Goal: Information Seeking & Learning: Learn about a topic

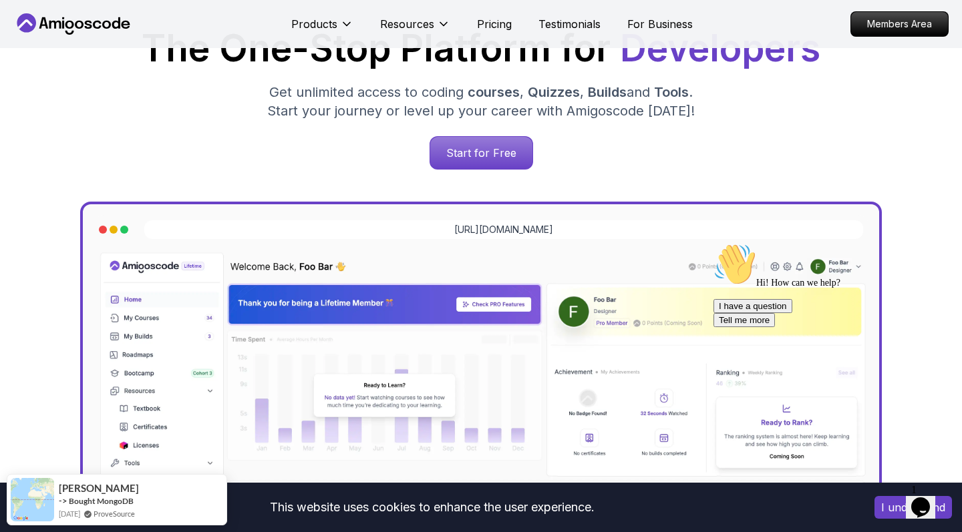
scroll to position [190, 0]
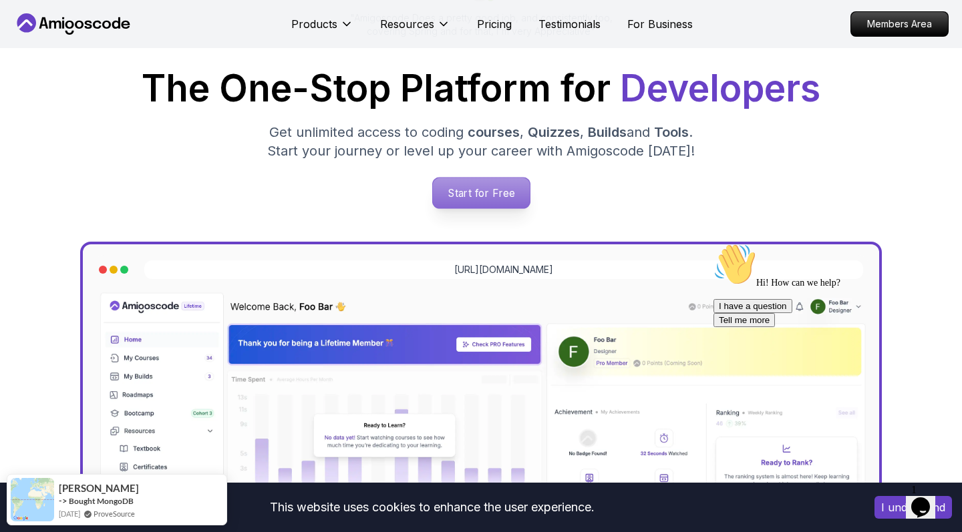
click at [474, 193] on p "Start for Free" at bounding box center [480, 193] width 97 height 31
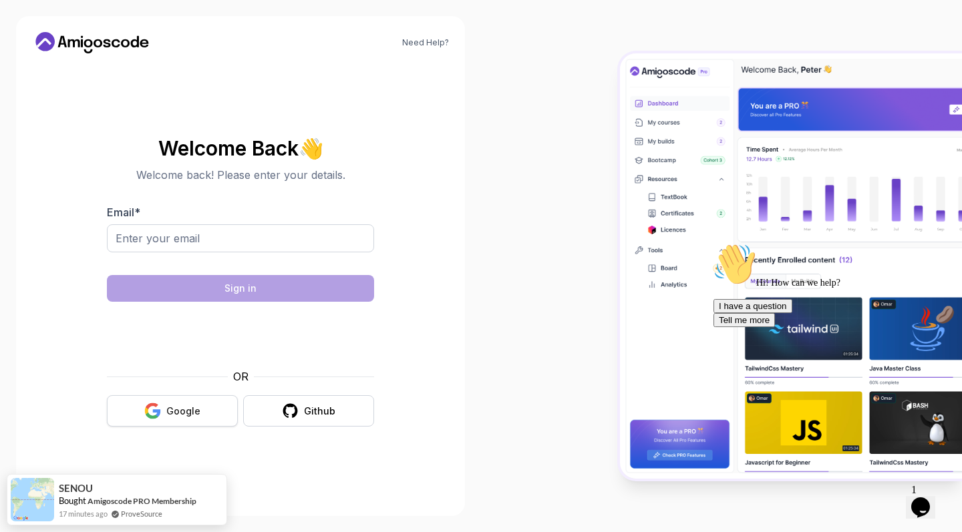
click at [201, 397] on button "Google" at bounding box center [172, 410] width 131 height 31
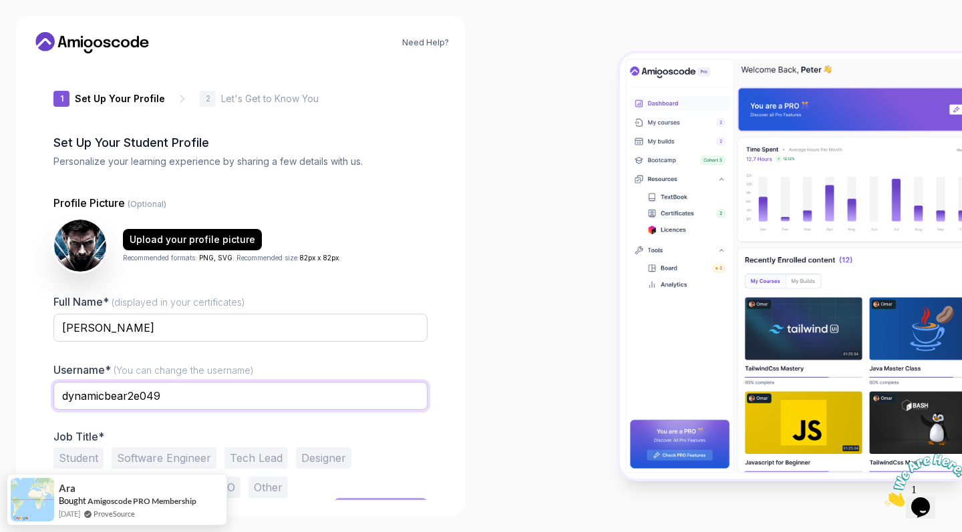
drag, startPoint x: 184, startPoint y: 395, endPoint x: 21, endPoint y: 390, distance: 163.0
click at [21, 390] on div "Need Help? 1 Set Up Your Profile 1 Set Up Your Profile 2 Let's Get to Know You …" at bounding box center [240, 266] width 449 height 500
type input "OlympicRecon"
click at [73, 459] on button "Student" at bounding box center [78, 457] width 50 height 21
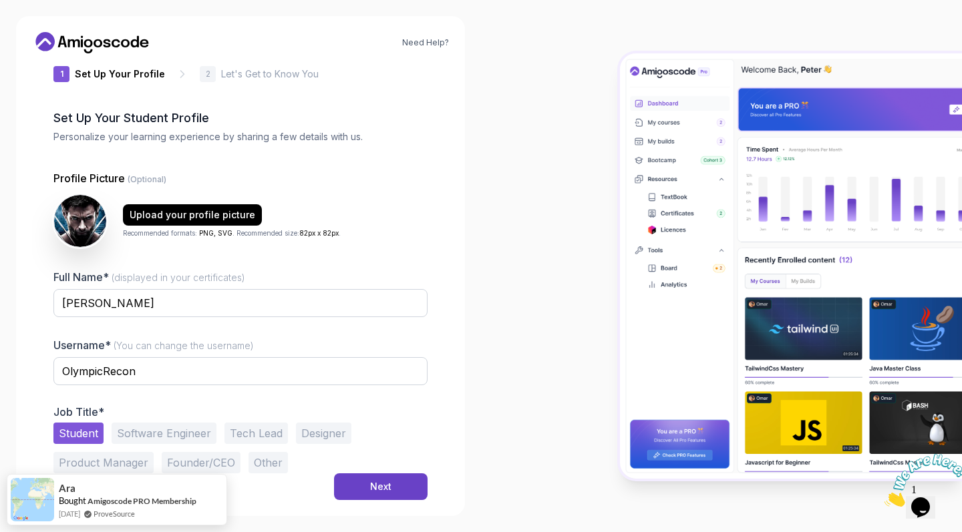
scroll to position [25, 0]
click at [364, 485] on button "Next" at bounding box center [380, 486] width 93 height 27
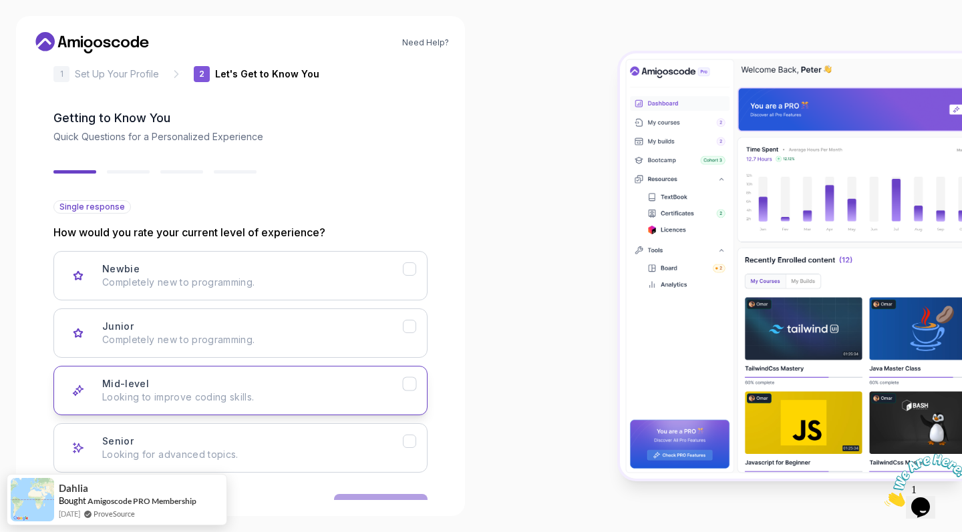
click at [321, 381] on div "Mid-level Looking to improve coding skills." at bounding box center [252, 390] width 300 height 27
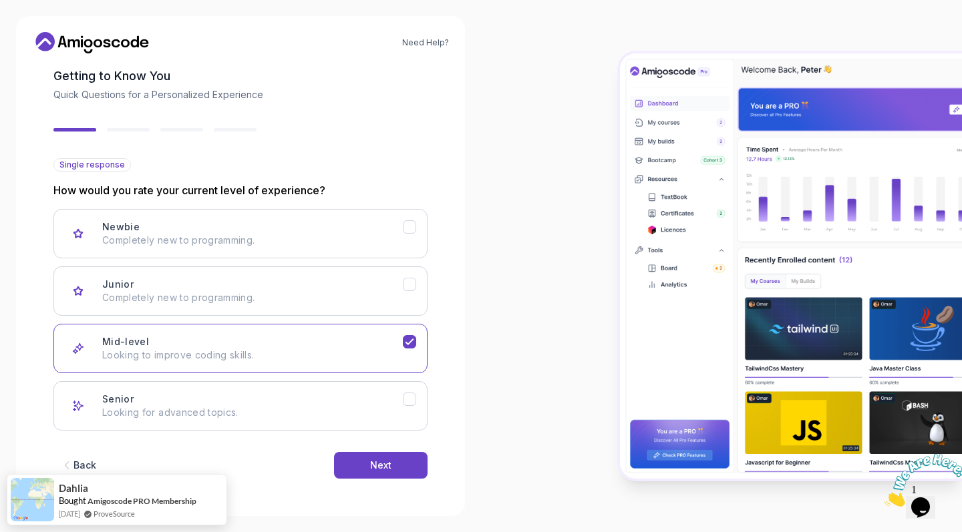
scroll to position [0, 0]
click at [368, 475] on button "Next" at bounding box center [380, 465] width 93 height 27
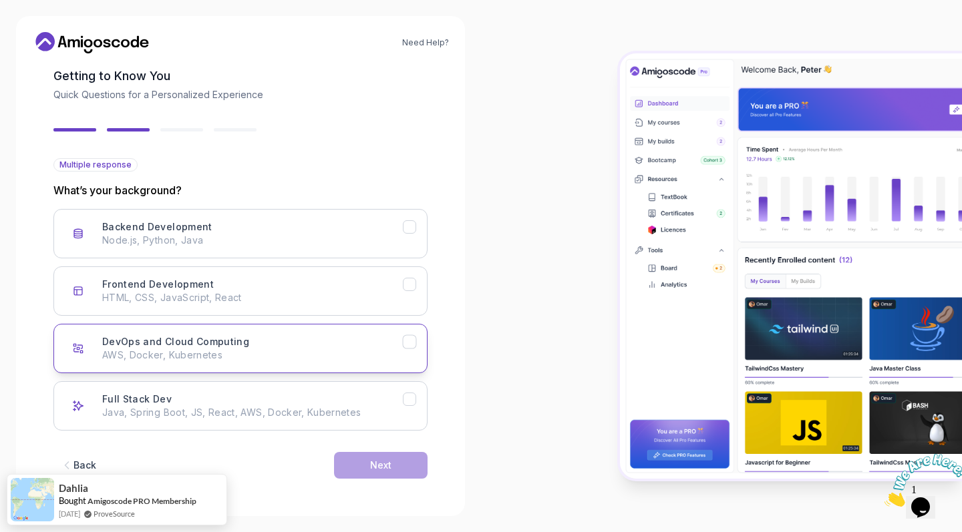
click at [293, 339] on div "DevOps and Cloud Computing AWS, Docker, Kubernetes" at bounding box center [252, 348] width 300 height 27
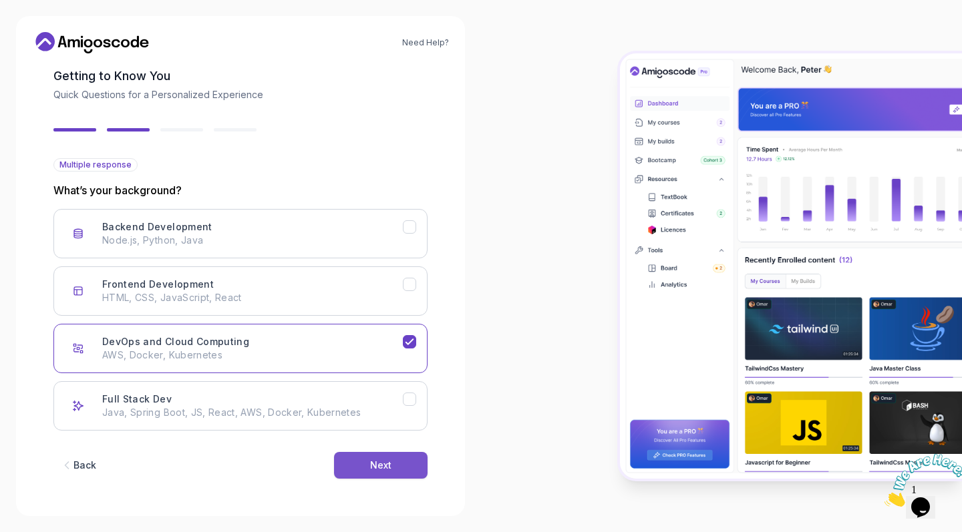
click at [367, 473] on button "Next" at bounding box center [380, 465] width 93 height 27
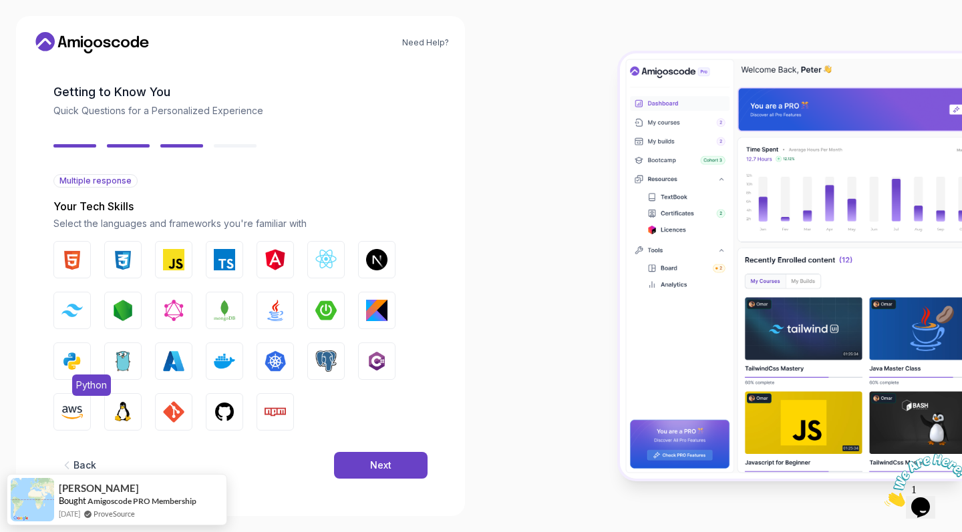
click at [82, 351] on img "button" at bounding box center [71, 361] width 21 height 21
click at [75, 401] on img "button" at bounding box center [71, 411] width 21 height 21
click at [168, 401] on img "button" at bounding box center [173, 411] width 21 height 21
click at [229, 401] on img "button" at bounding box center [224, 411] width 21 height 21
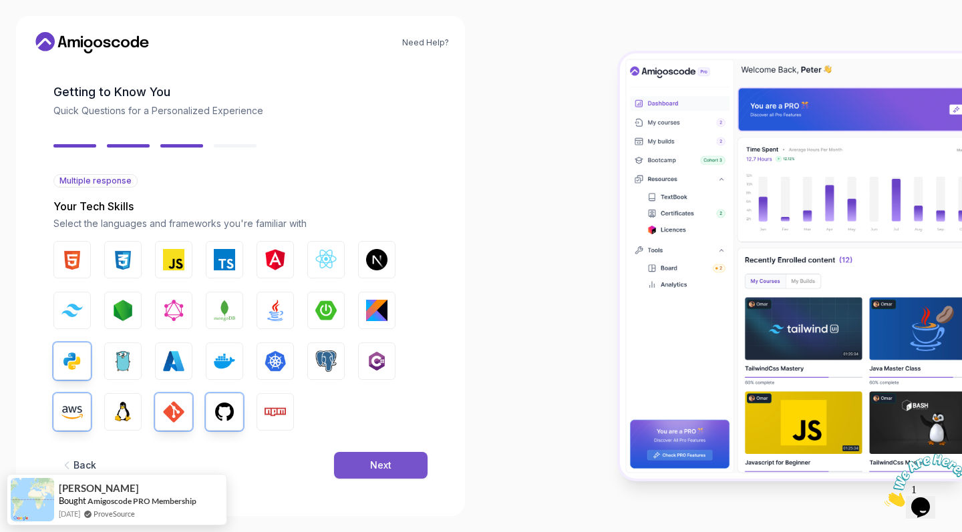
click at [360, 452] on button "Next" at bounding box center [380, 465] width 93 height 27
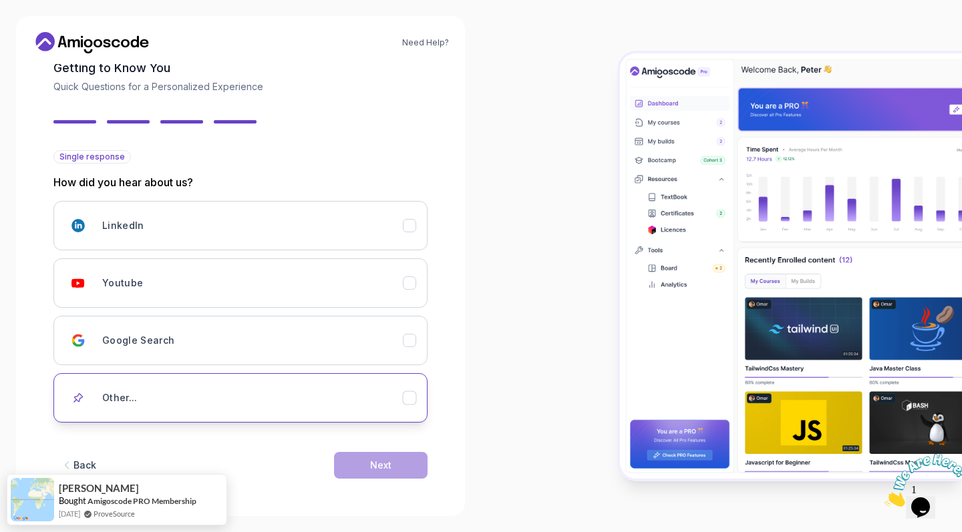
click at [238, 406] on div "Other..." at bounding box center [252, 398] width 300 height 27
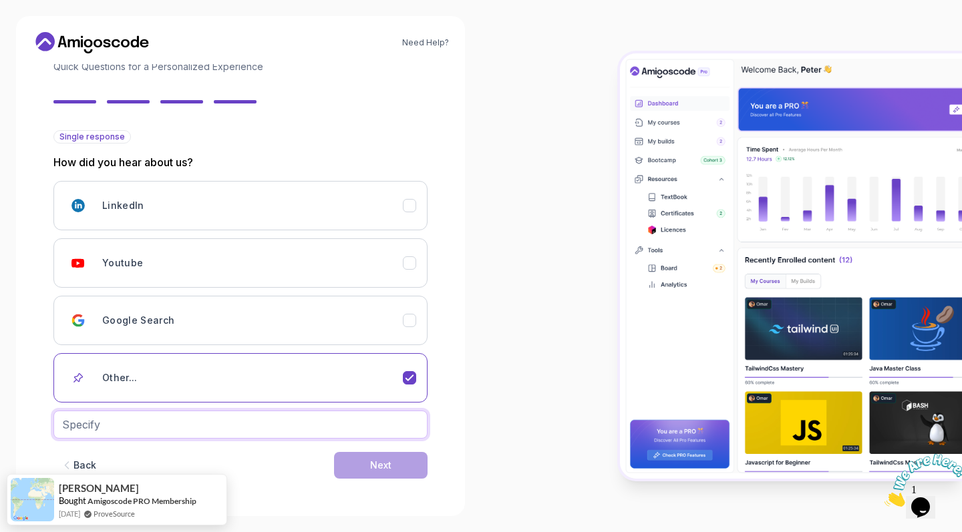
scroll to position [95, 0]
click at [226, 419] on input "text" at bounding box center [240, 425] width 374 height 28
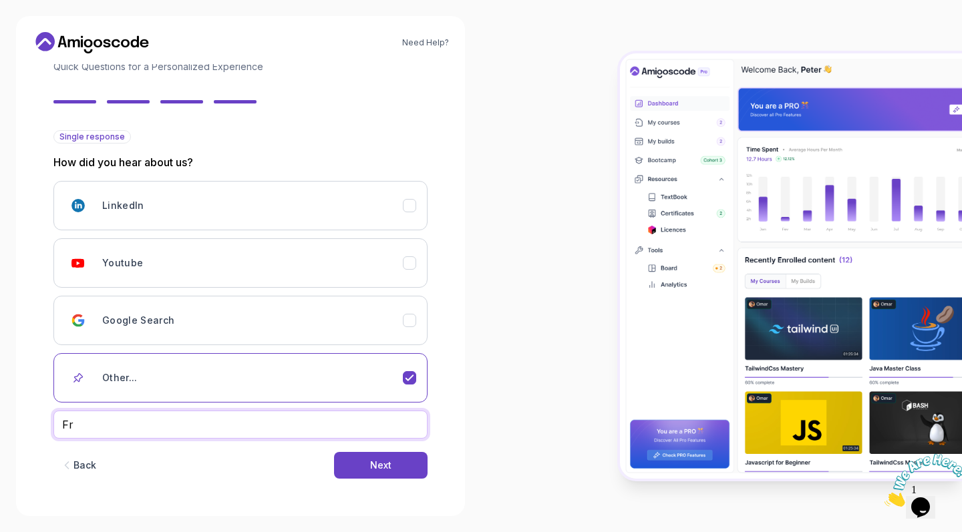
type input "F"
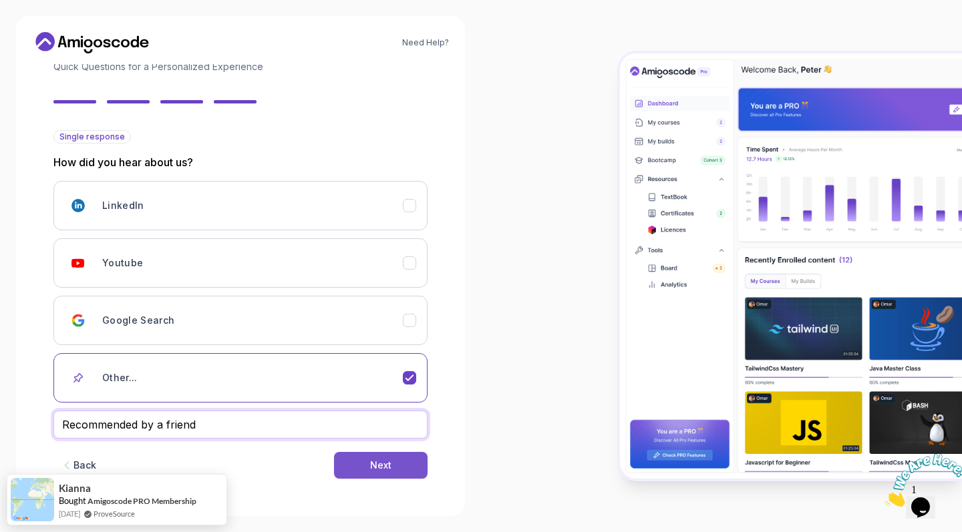
type input "Recommended by a friend"
click at [350, 465] on button "Next" at bounding box center [380, 465] width 93 height 27
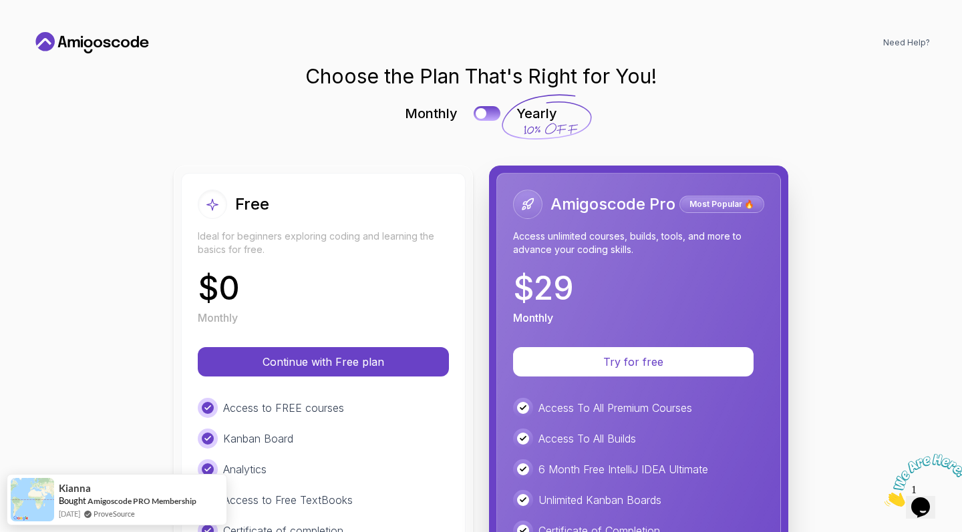
scroll to position [0, 0]
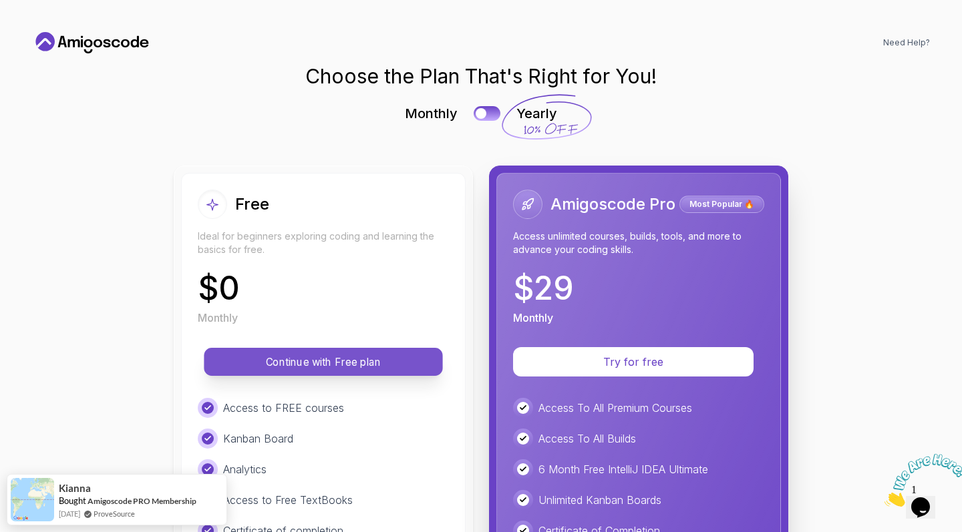
click at [341, 366] on p "Continue with Free plan" at bounding box center [323, 362] width 208 height 15
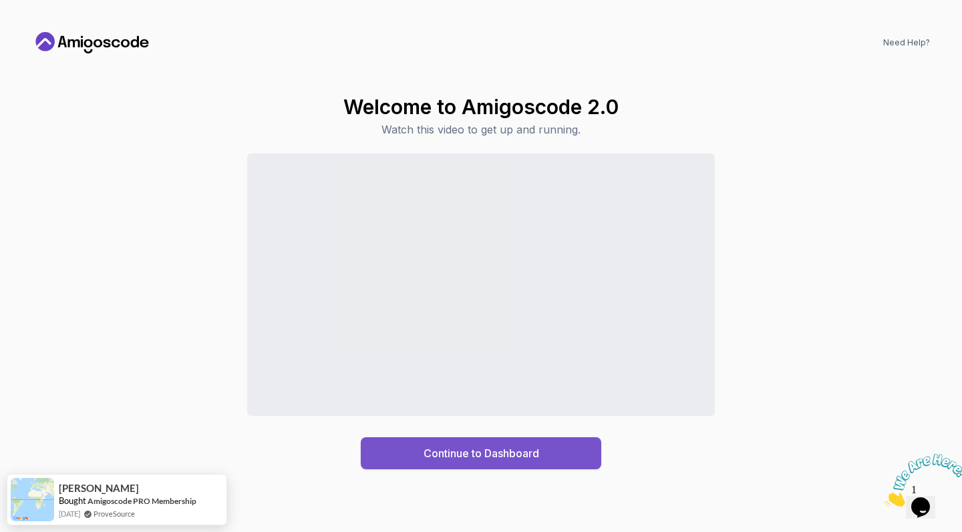
click at [379, 447] on button "Continue to Dashboard" at bounding box center [481, 453] width 240 height 32
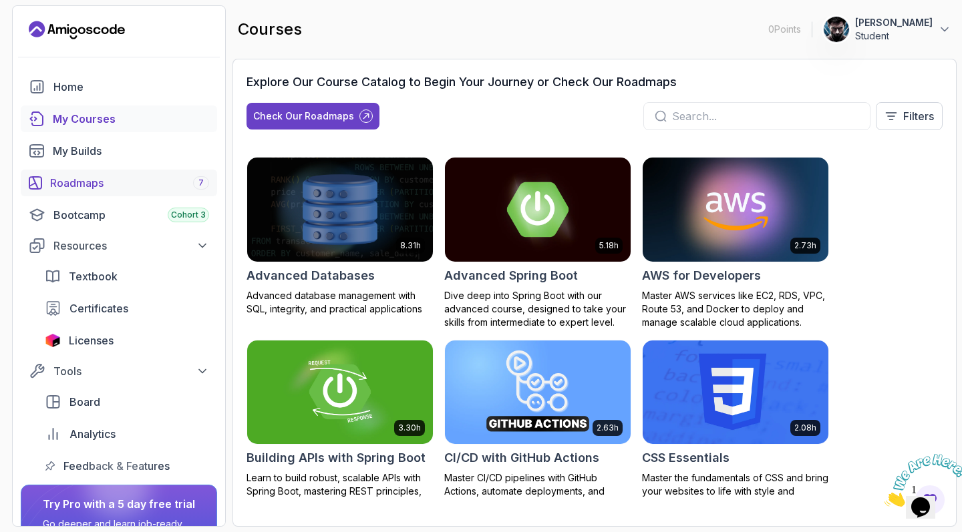
click at [154, 179] on div "Roadmaps 7" at bounding box center [129, 183] width 159 height 16
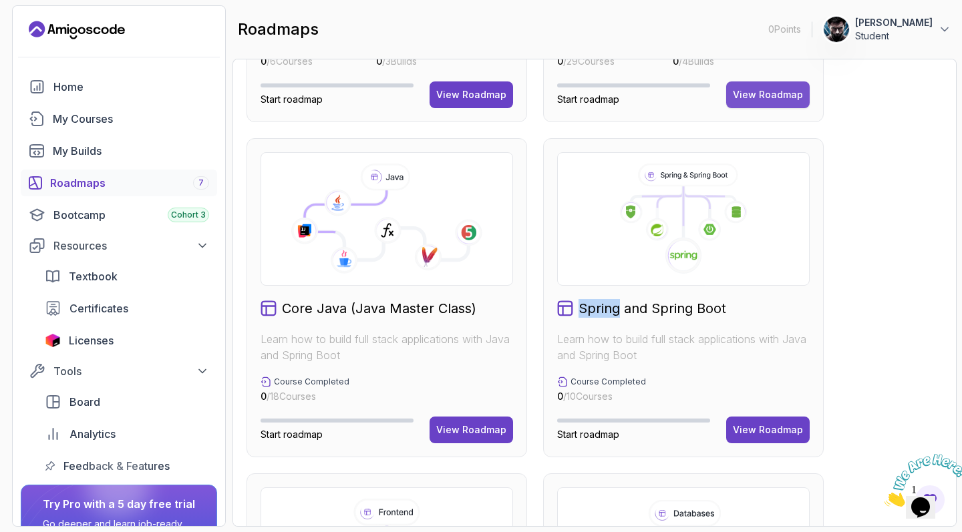
scroll to position [-1, 0]
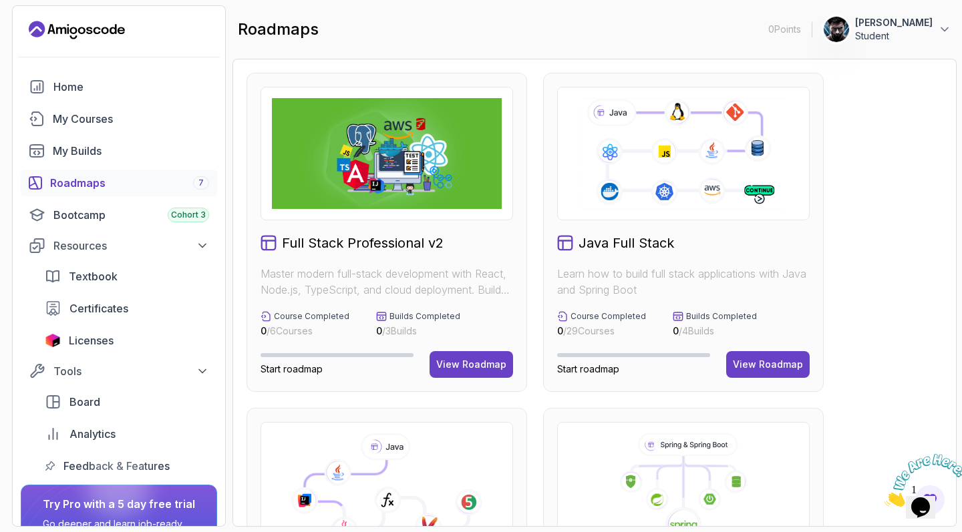
click at [767, 378] on div "Java Full Stack Learn how to build full stack applications with Java and Spring…" at bounding box center [683, 232] width 280 height 319
click at [759, 359] on div "View Roadmap" at bounding box center [768, 364] width 70 height 13
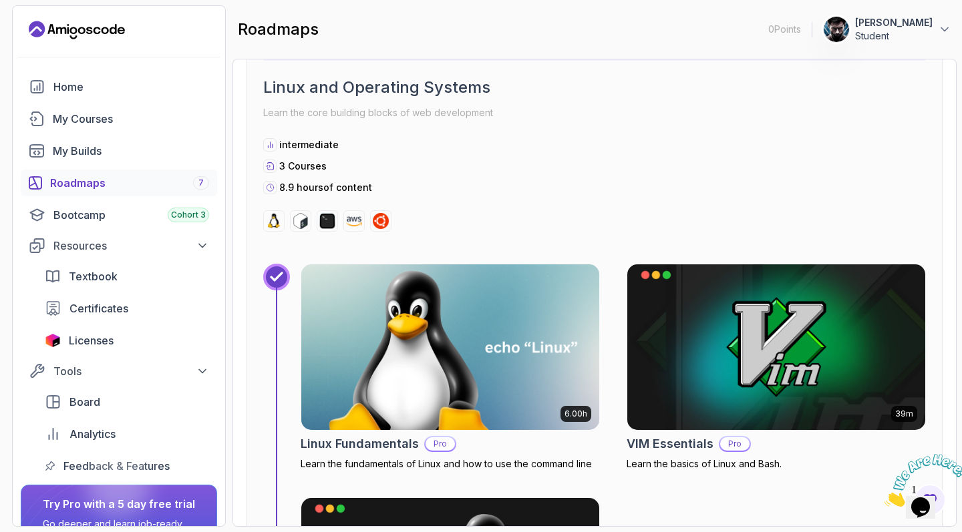
scroll to position [445, 0]
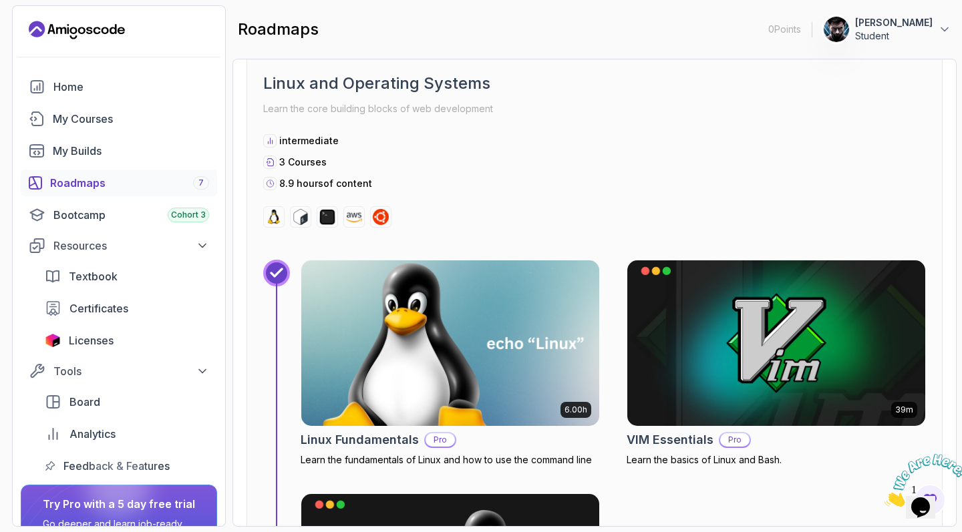
click at [445, 313] on img at bounding box center [450, 343] width 313 height 174
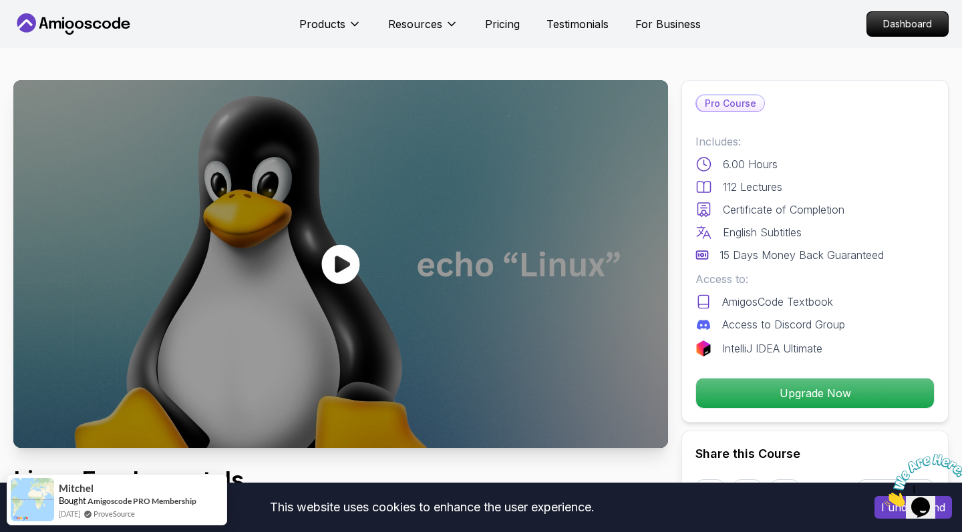
click at [551, 242] on div at bounding box center [340, 264] width 654 height 368
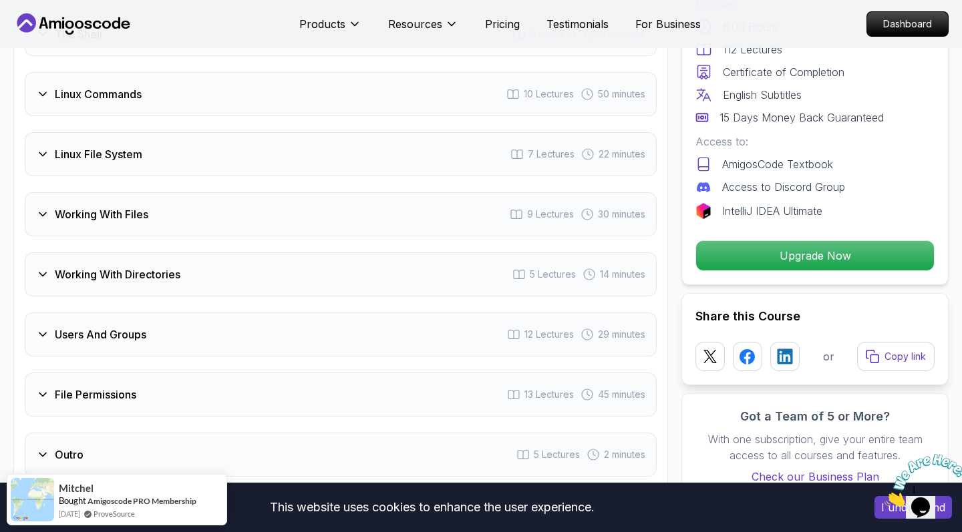
scroll to position [2274, 0]
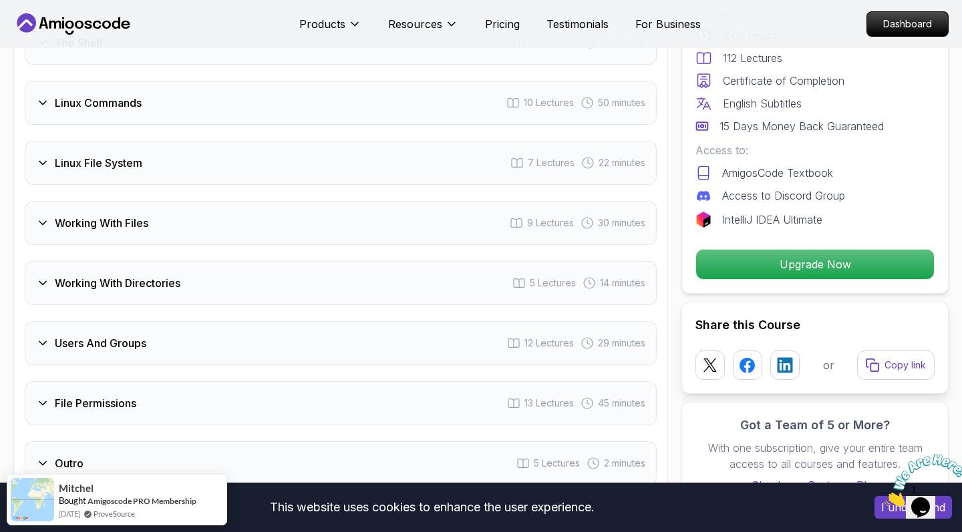
click at [402, 242] on div "Working With Files 9 Lectures 30 minutes" at bounding box center [341, 223] width 632 height 44
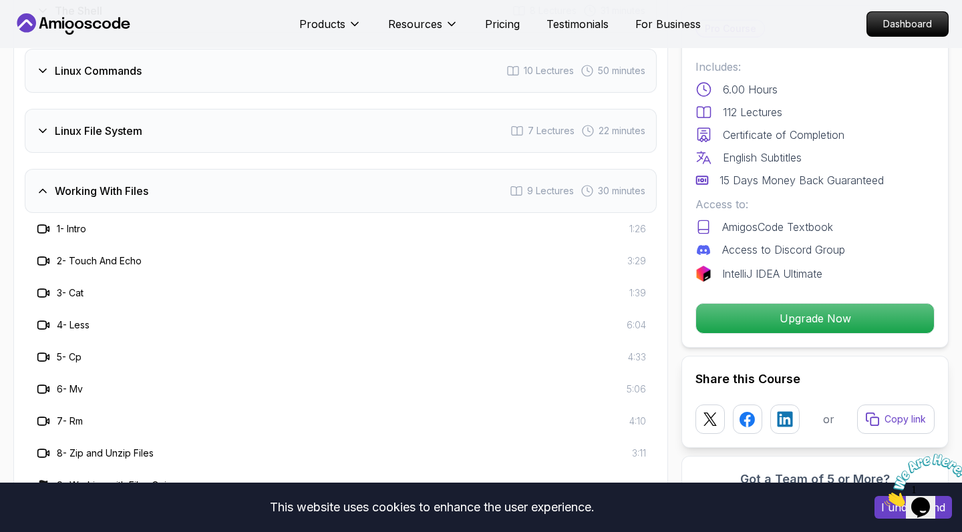
click at [187, 252] on div "2 - Touch And Echo 3:29" at bounding box center [341, 261] width 632 height 32
click at [124, 256] on h3 "2 - Touch And Echo" at bounding box center [99, 260] width 85 height 13
click at [124, 260] on h3 "2 - Touch And Echo" at bounding box center [99, 260] width 85 height 13
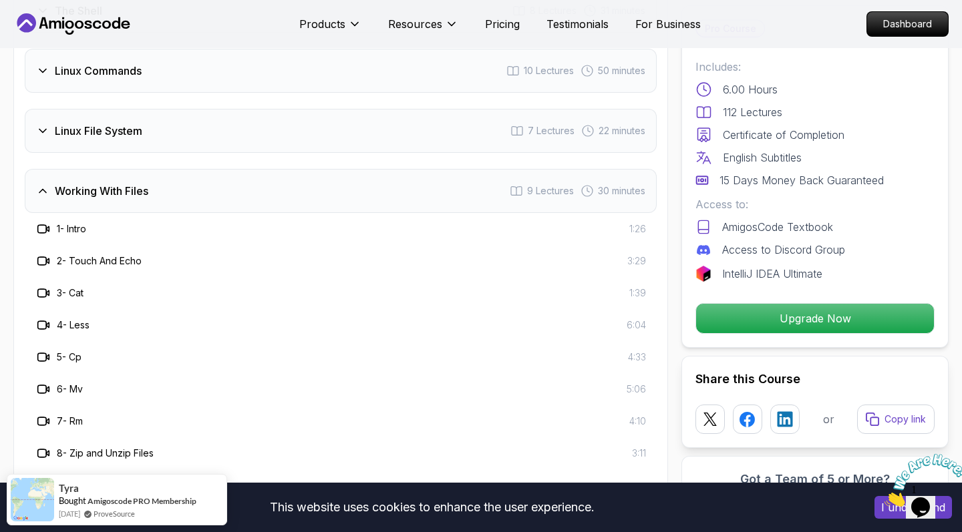
click at [128, 246] on div "2 - Touch And Echo 3:29" at bounding box center [341, 261] width 632 height 32
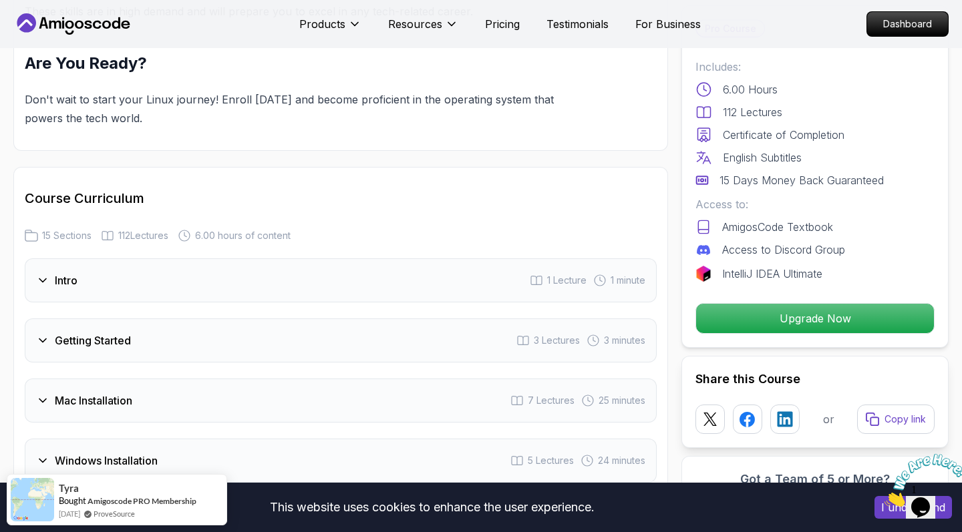
scroll to position [1582, 0]
click at [114, 270] on div "Intro 1 Lecture 1 minute" at bounding box center [341, 282] width 632 height 44
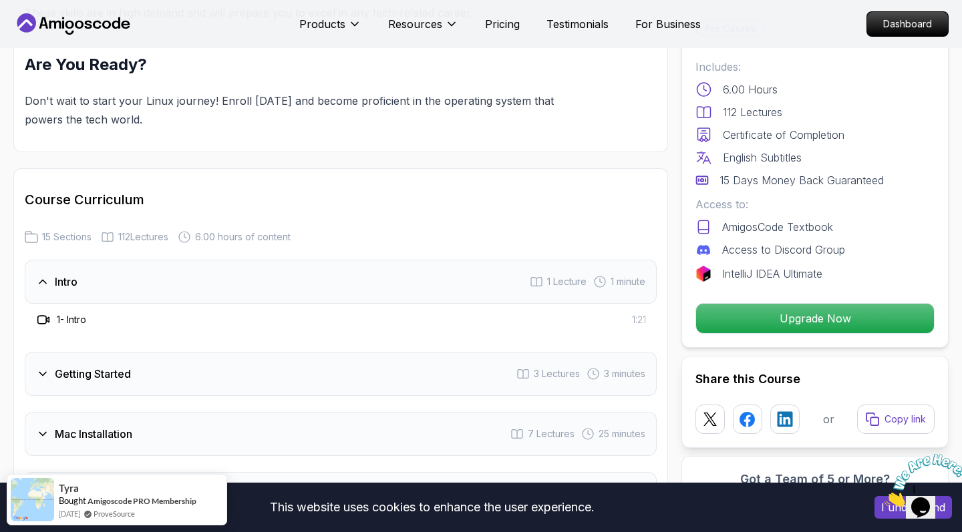
click at [77, 321] on h3 "1 - Intro" at bounding box center [71, 319] width 29 height 13
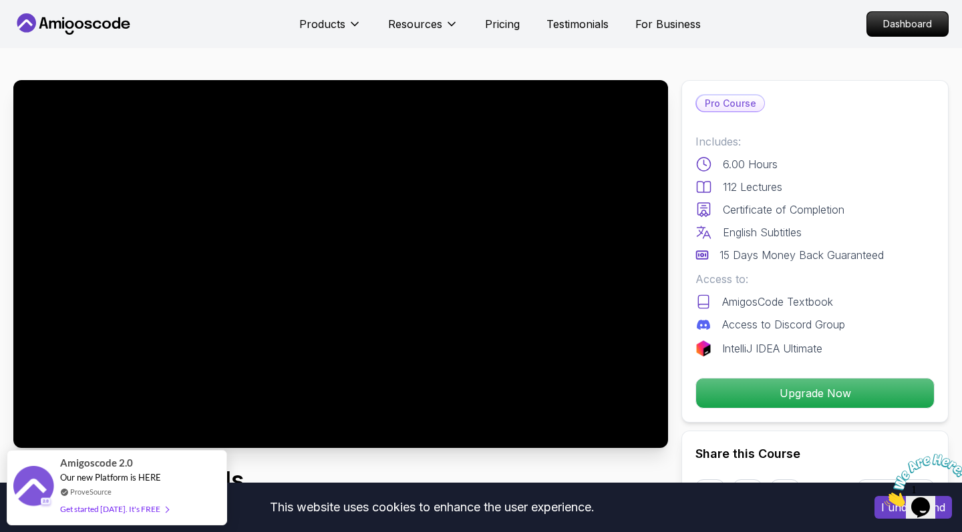
scroll to position [0, 0]
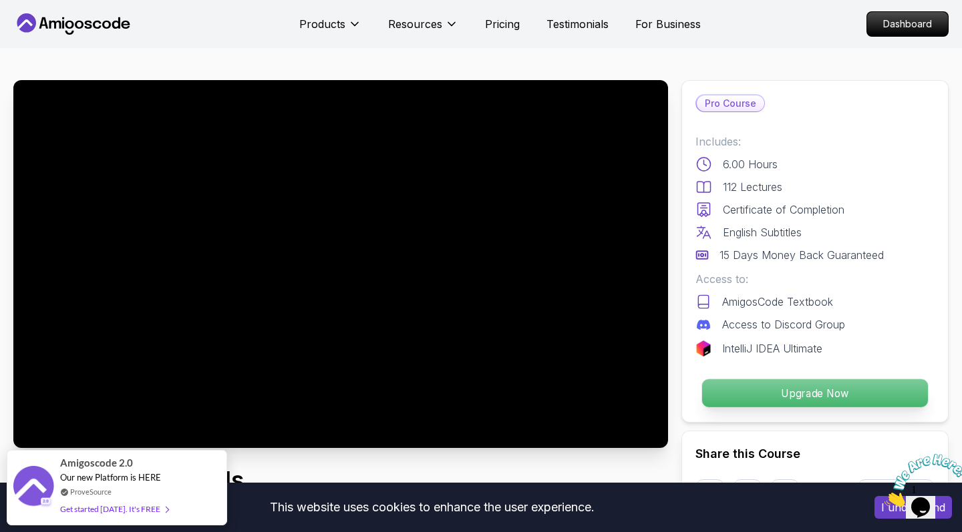
click at [712, 380] on p "Upgrade Now" at bounding box center [815, 393] width 226 height 28
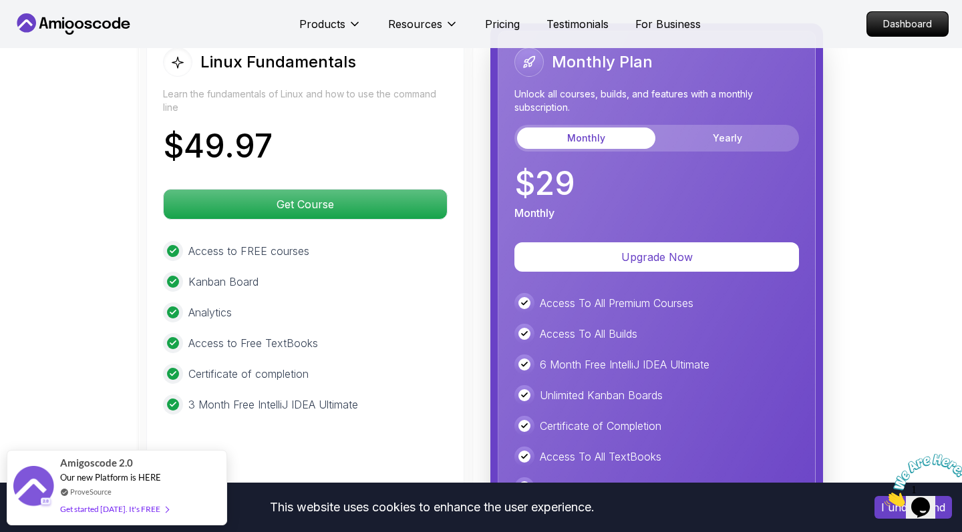
scroll to position [3038, 0]
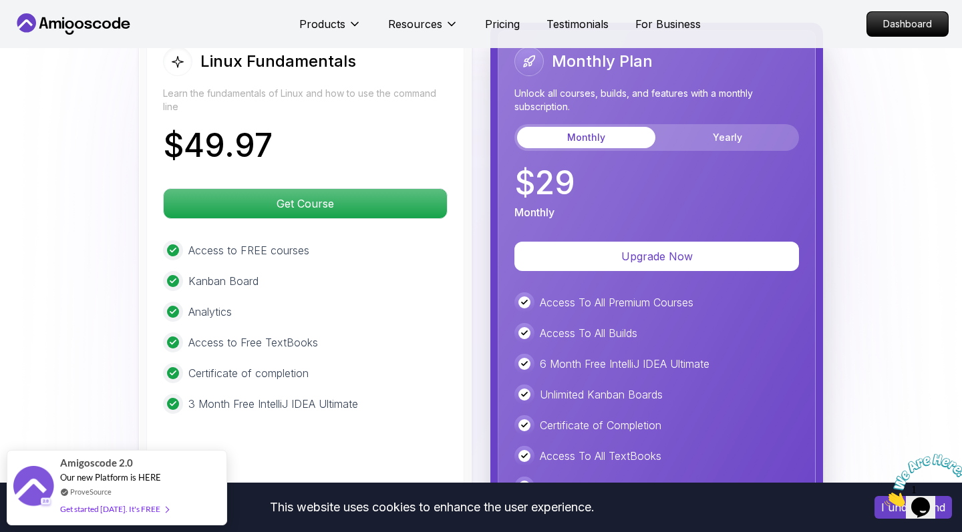
click at [712, 123] on div "Monthly Plan Unlock all courses, builds, and features with a monthly subscripti…" at bounding box center [656, 99] width 284 height 104
click at [713, 130] on button "Yearly" at bounding box center [727, 137] width 138 height 21
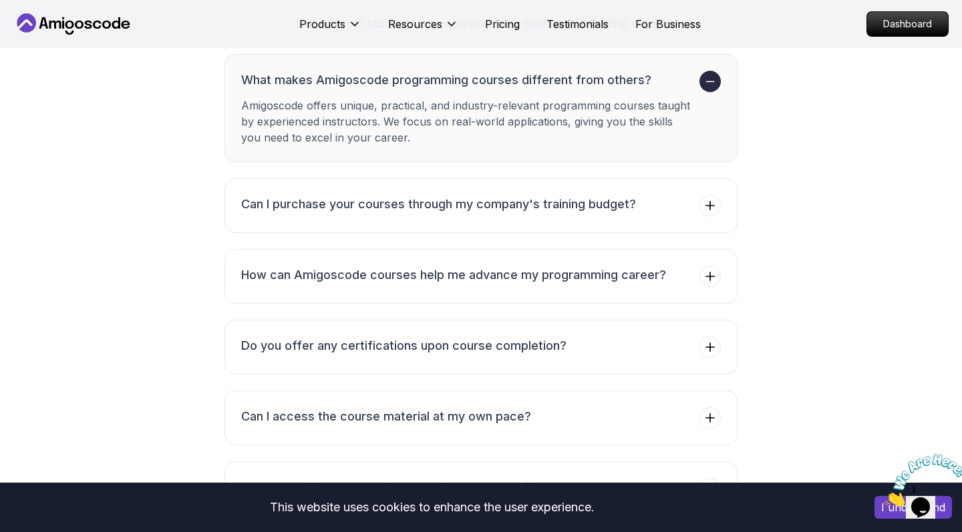
scroll to position [3833, 0]
click at [495, 204] on h3 "Can I purchase your courses through my company's training budget?" at bounding box center [438, 203] width 395 height 19
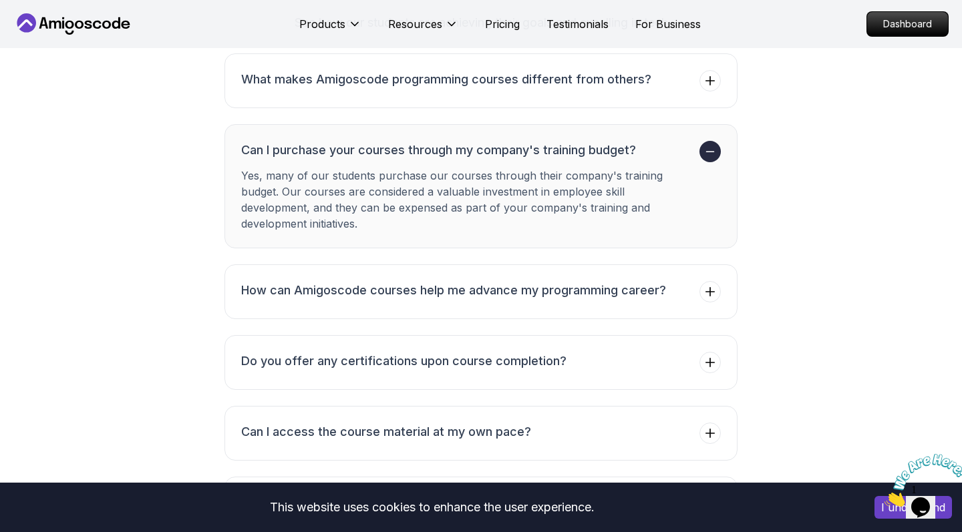
click at [495, 142] on h3 "Can I purchase your courses through my company's training budget?" at bounding box center [467, 150] width 453 height 19
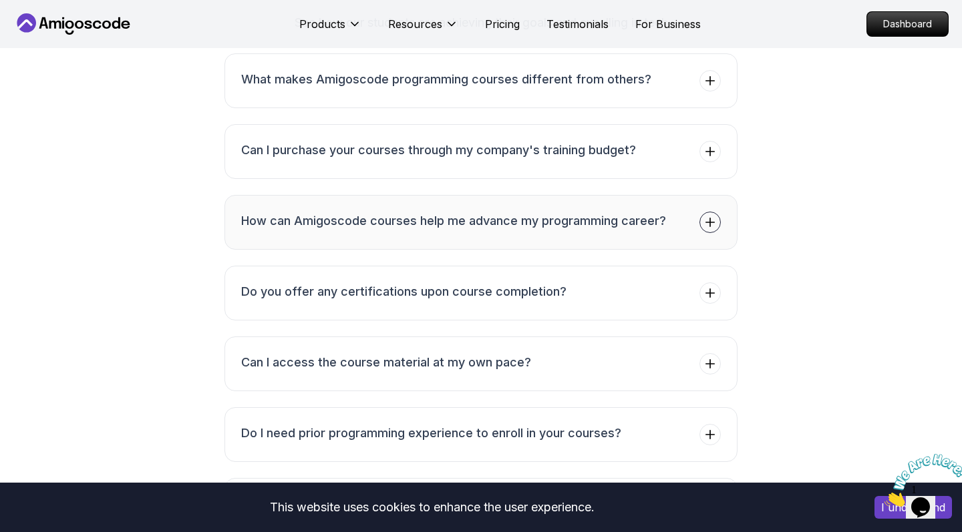
click at [486, 208] on button "How can Amigoscode courses help me advance my programming career?" at bounding box center [480, 222] width 513 height 55
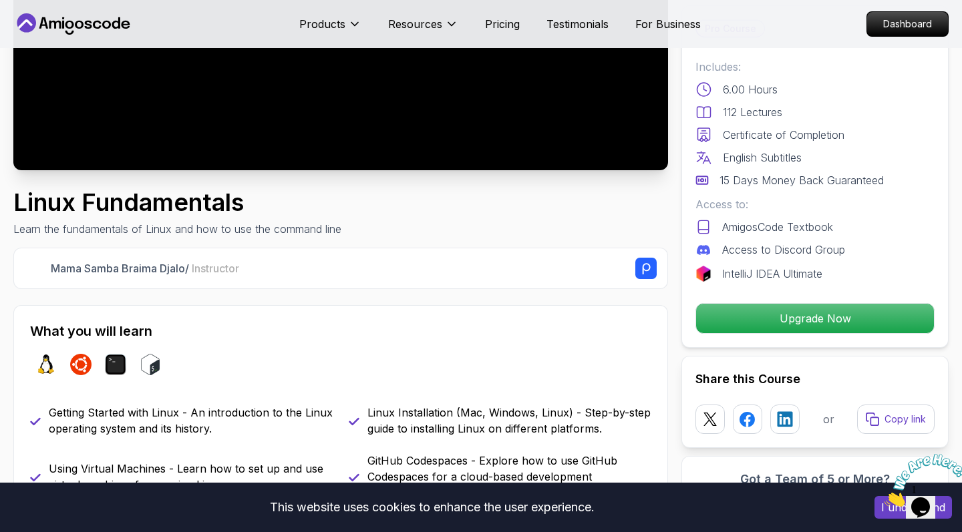
scroll to position [262, 0]
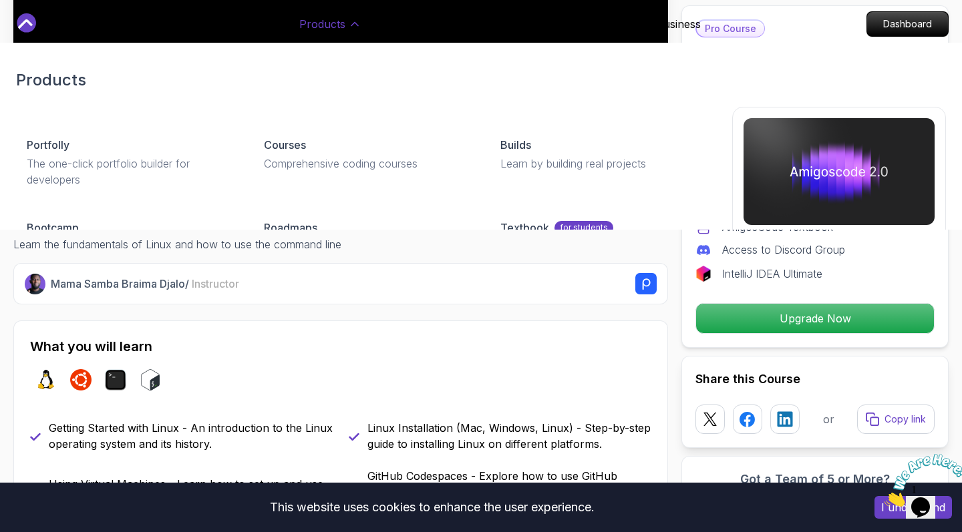
click at [338, 16] on p "Products" at bounding box center [322, 24] width 46 height 16
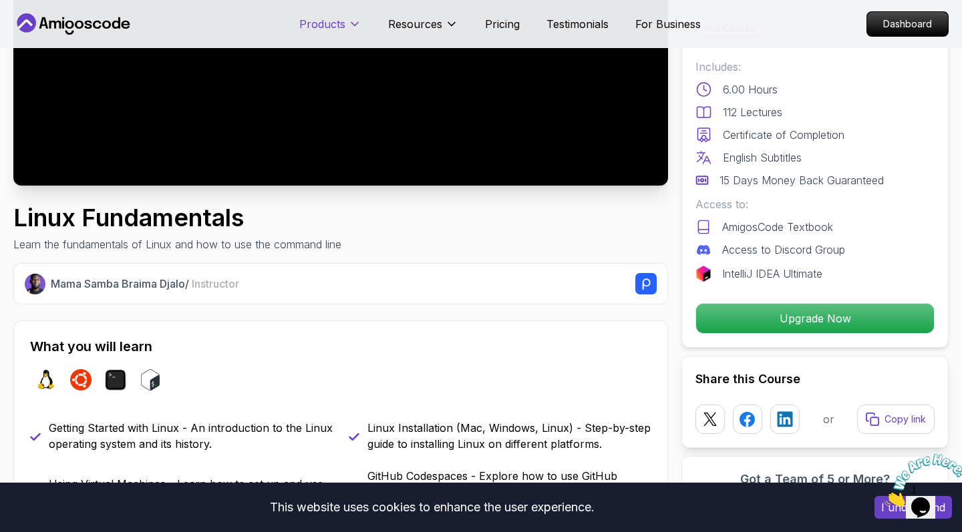
click at [338, 16] on p "Products" at bounding box center [322, 24] width 46 height 16
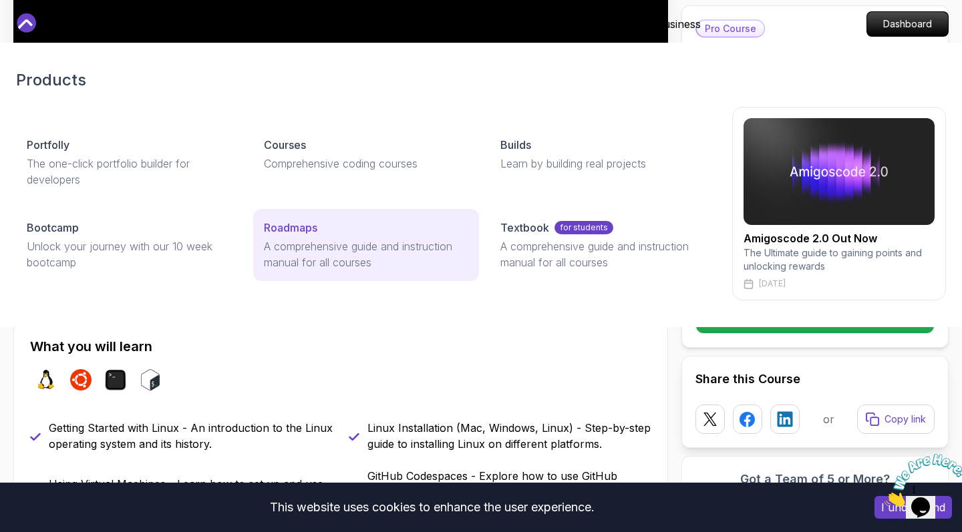
click at [286, 211] on link "Roadmaps A comprehensive guide and instruction manual for all courses" at bounding box center [366, 245] width 226 height 72
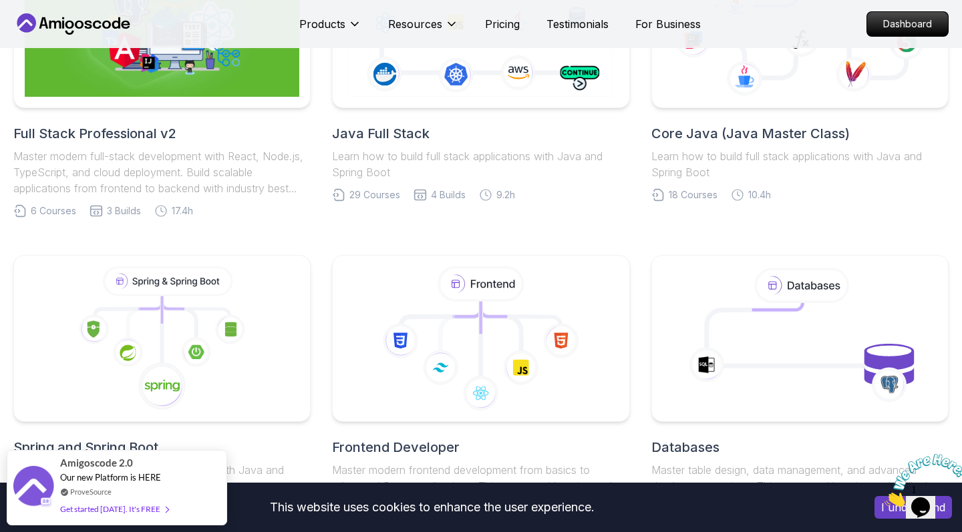
scroll to position [521, 0]
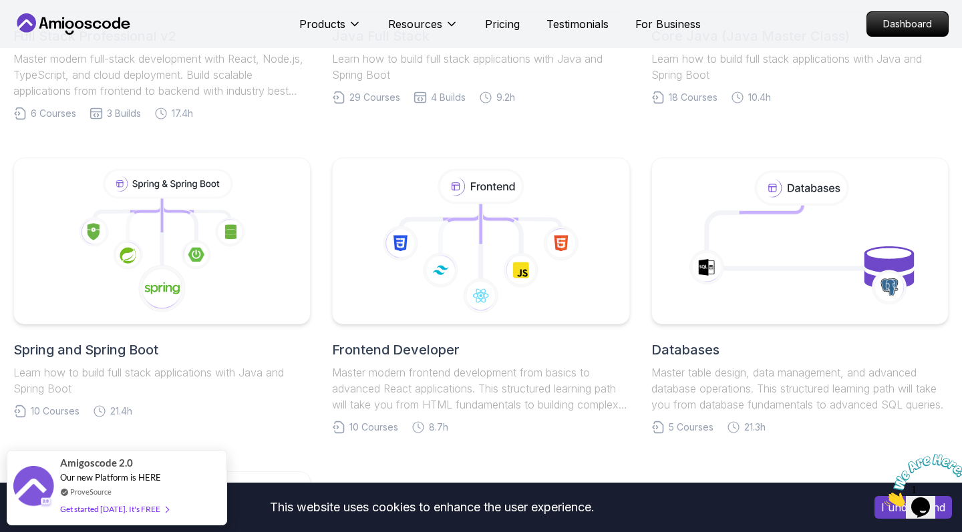
click at [129, 349] on h2 "Spring and Spring Boot" at bounding box center [161, 350] width 297 height 19
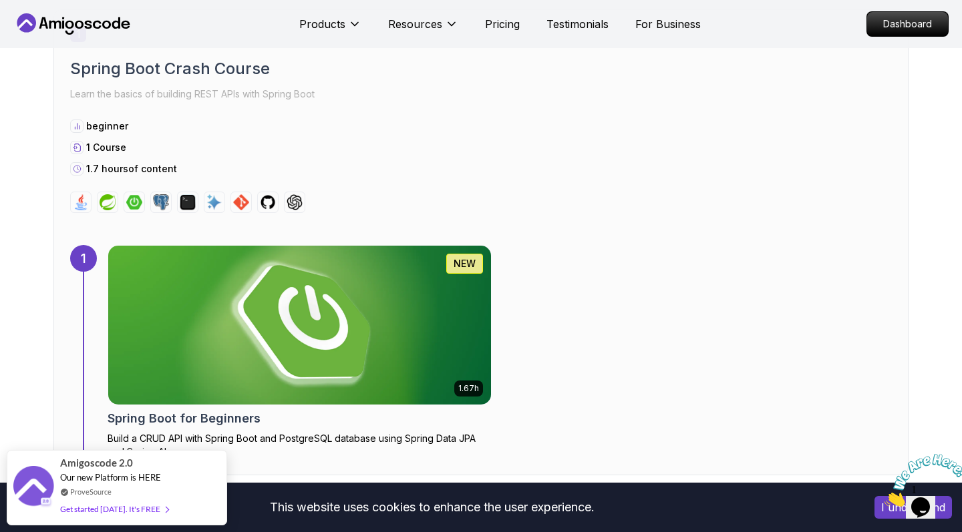
scroll to position [781, 0]
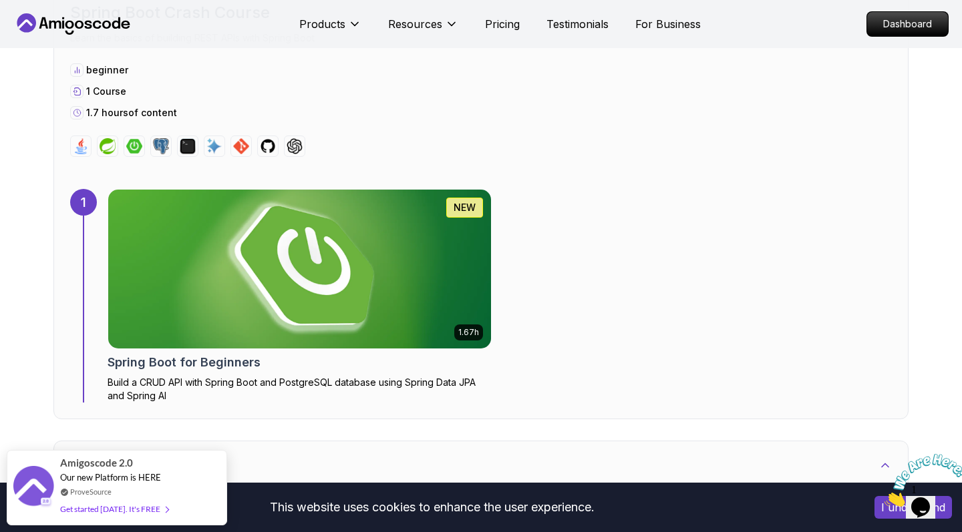
click at [225, 350] on div "1.67h NEW Spring Boot for Beginners Build a CRUD API with Spring Boot and Postg…" at bounding box center [300, 296] width 384 height 214
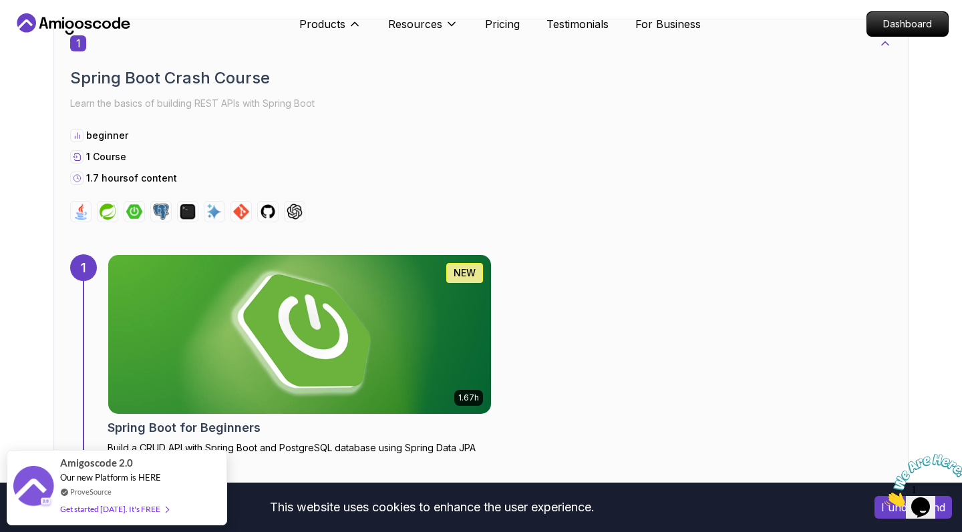
scroll to position [326, 0]
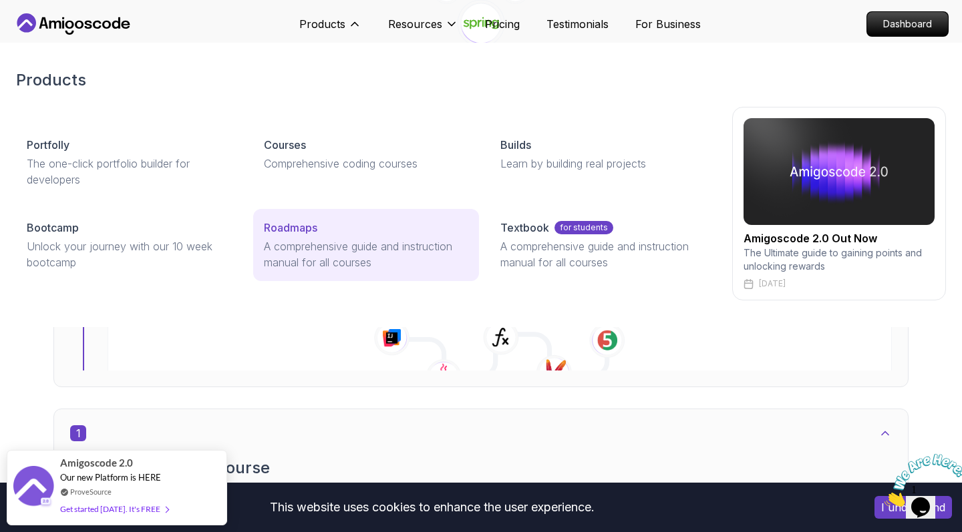
click at [292, 238] on p "A comprehensive guide and instruction manual for all courses" at bounding box center [366, 254] width 205 height 32
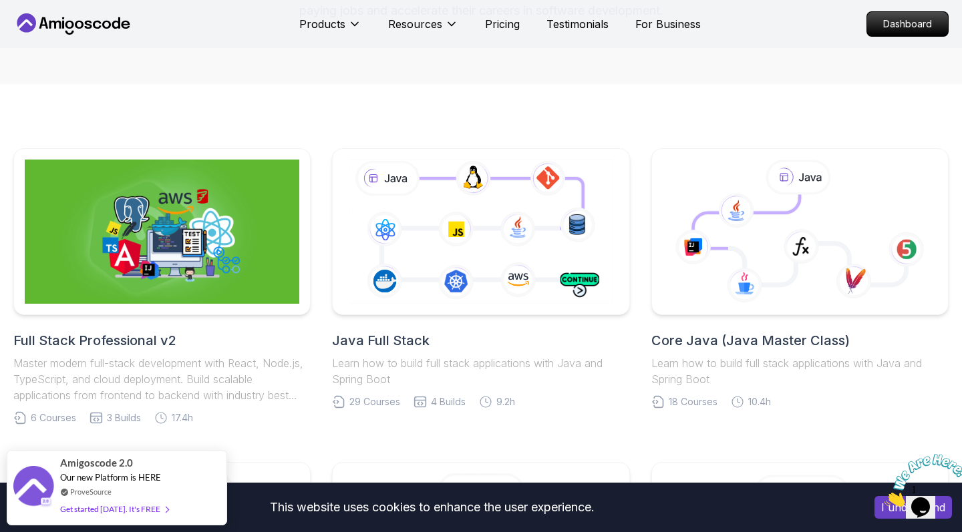
scroll to position [276, 0]
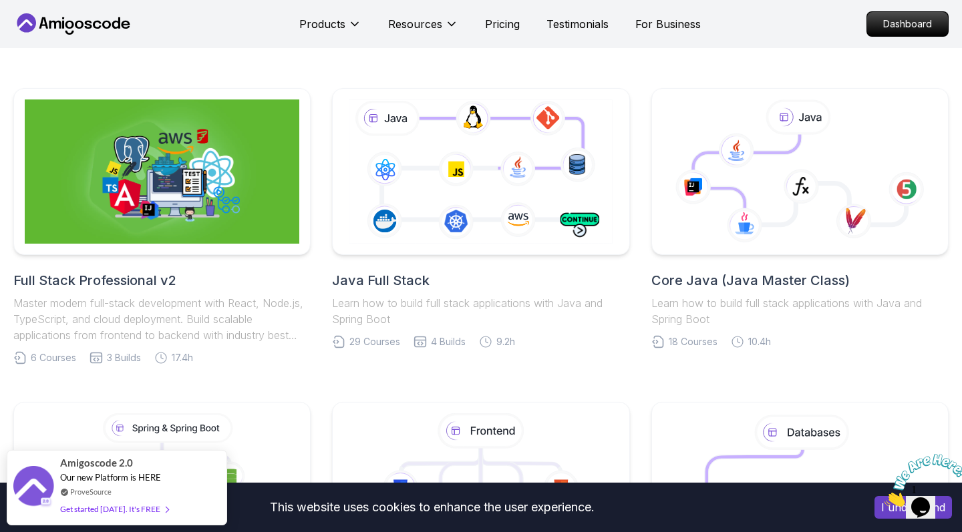
click at [690, 278] on h2 "Core Java (Java Master Class)" at bounding box center [799, 280] width 297 height 19
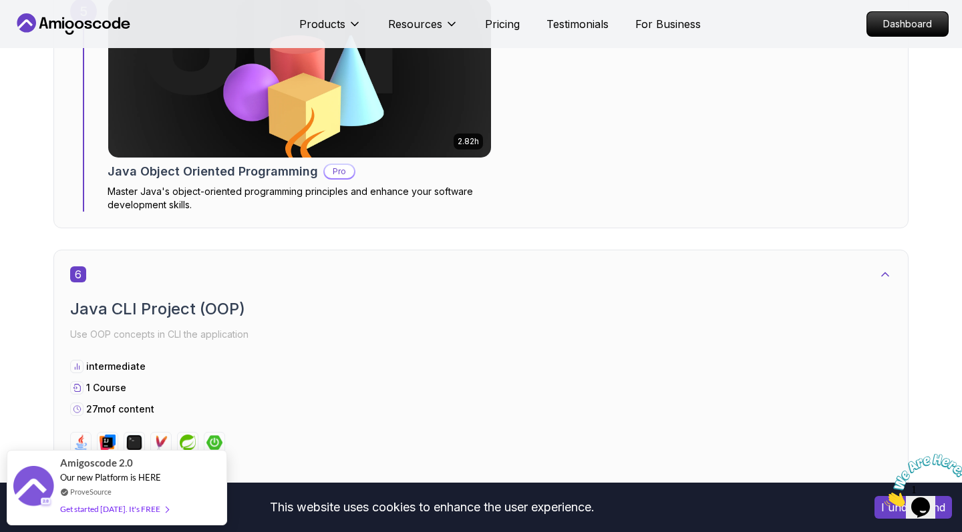
scroll to position [2503, 0]
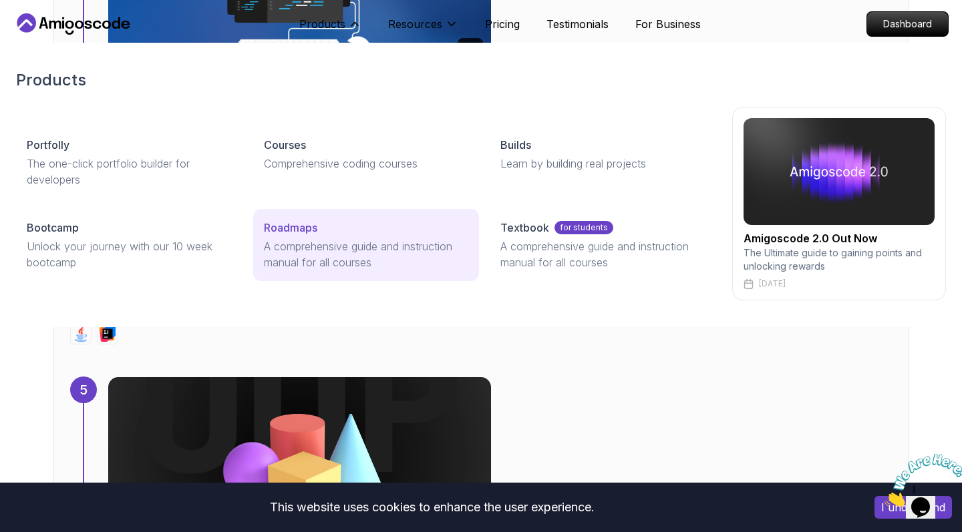
click at [274, 244] on p "A comprehensive guide and instruction manual for all courses" at bounding box center [366, 254] width 205 height 32
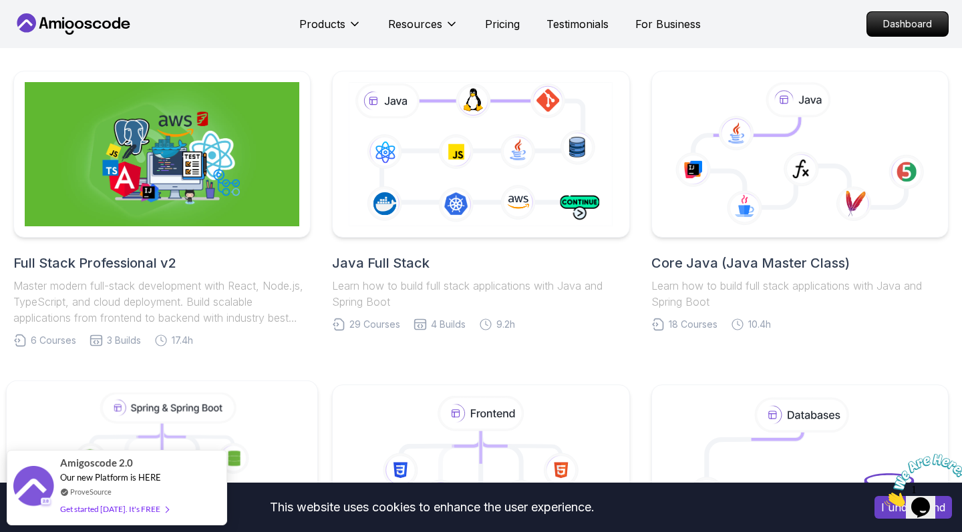
scroll to position [572, 0]
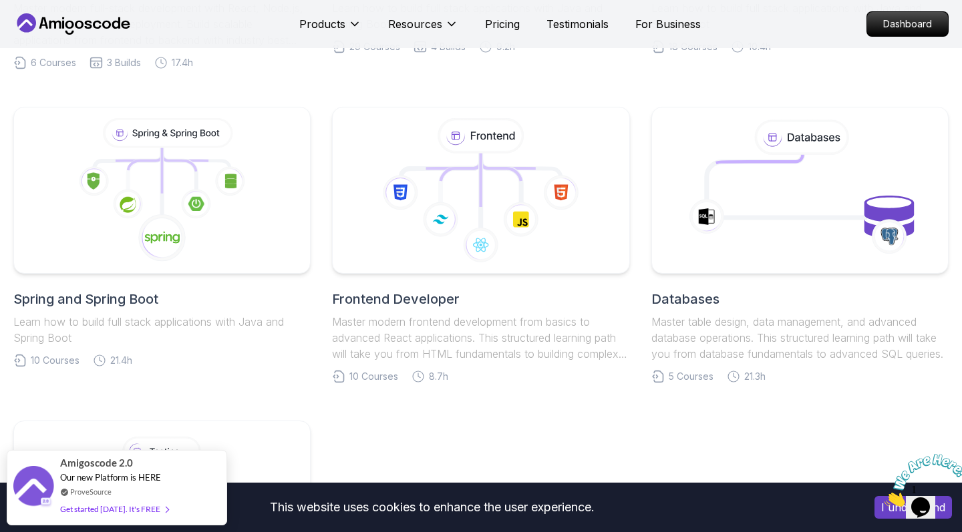
click at [136, 297] on h2 "Spring and Spring Boot" at bounding box center [161, 299] width 297 height 19
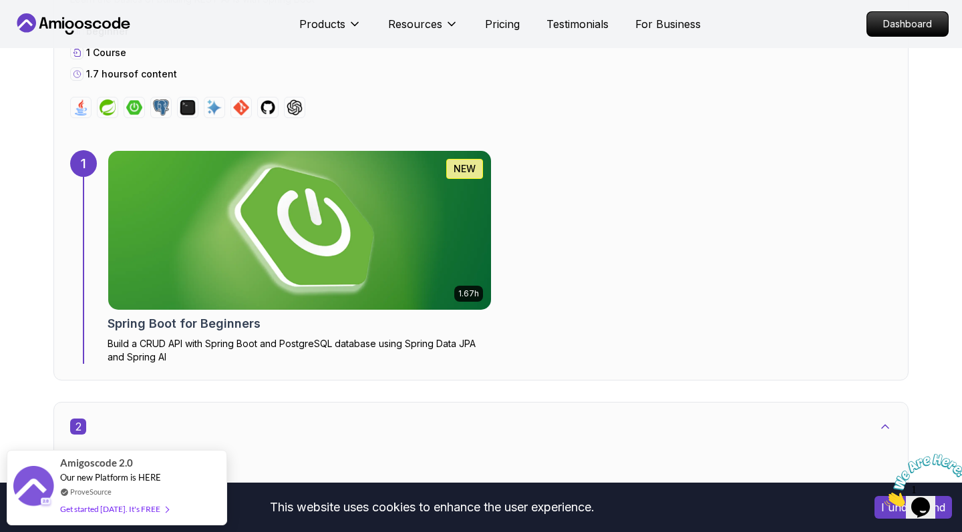
scroll to position [861, 0]
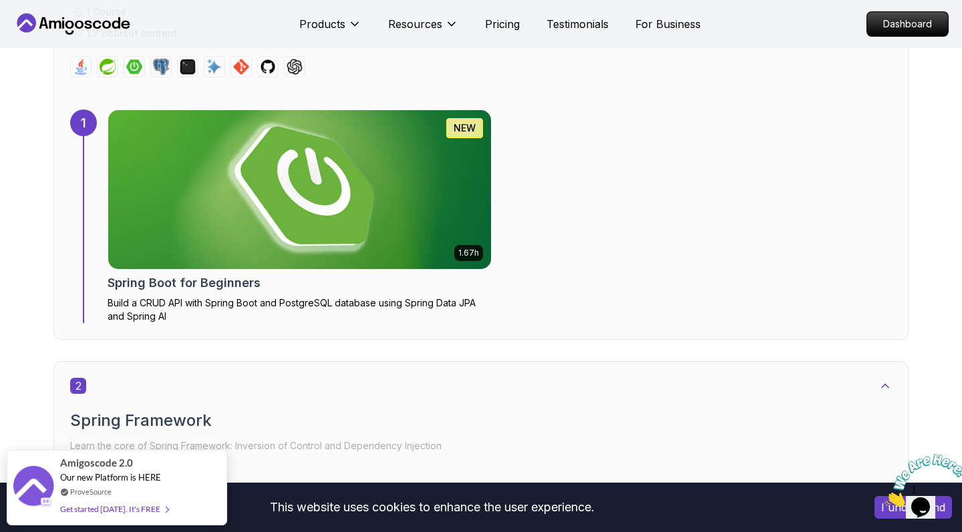
click at [196, 304] on p "Build a CRUD API with Spring Boot and PostgreSQL database using Spring Data JPA…" at bounding box center [300, 309] width 384 height 27
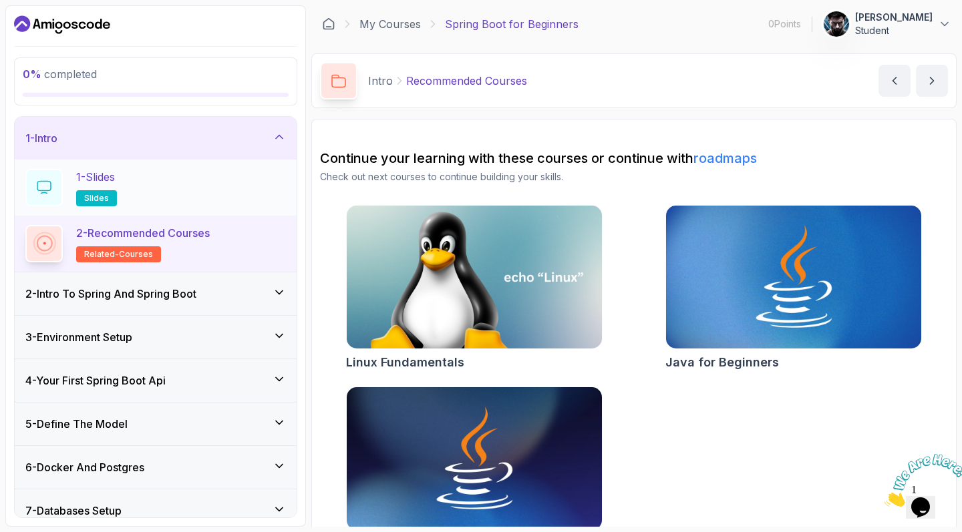
click at [185, 195] on div "1 - Slides slides" at bounding box center [155, 187] width 260 height 37
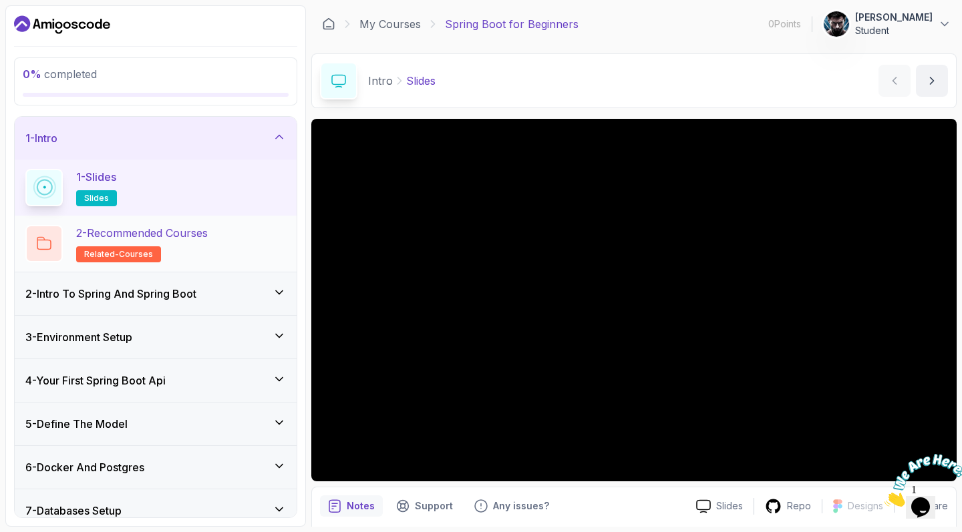
click at [196, 250] on h2 "2 - Recommended Courses related-courses" at bounding box center [142, 243] width 132 height 37
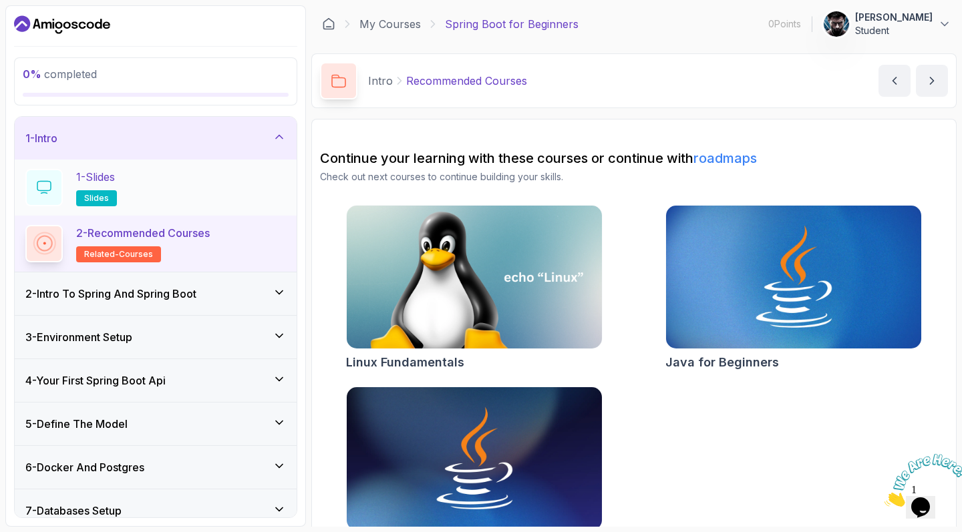
click at [221, 200] on div "1 - Slides slides" at bounding box center [155, 187] width 260 height 37
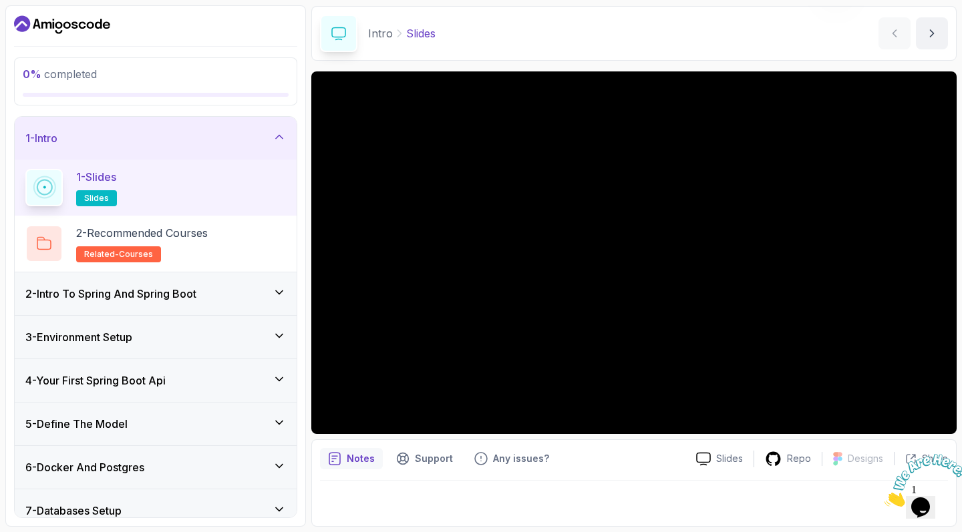
scroll to position [47, 0]
click at [935, 31] on icon "next content" at bounding box center [931, 33] width 13 height 13
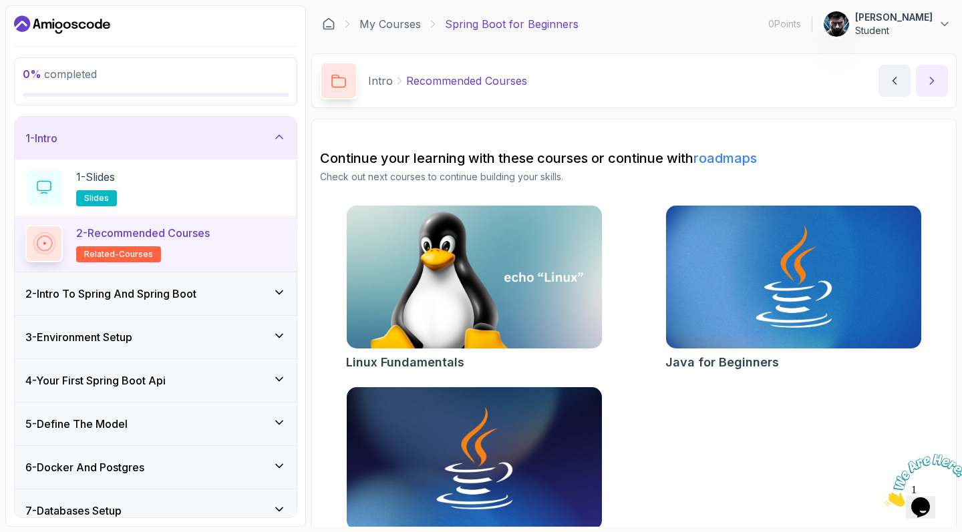
click at [923, 72] on button "next content" at bounding box center [931, 81] width 32 height 32
